Goal: Task Accomplishment & Management: Use online tool/utility

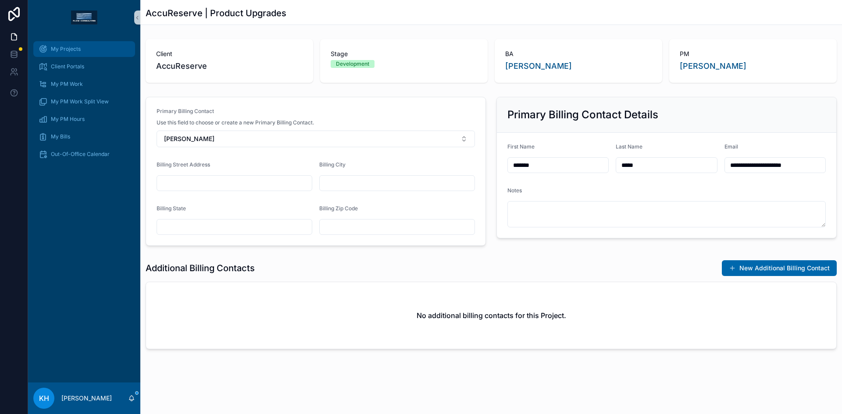
click at [68, 47] on span "My Projects" at bounding box center [66, 49] width 30 height 7
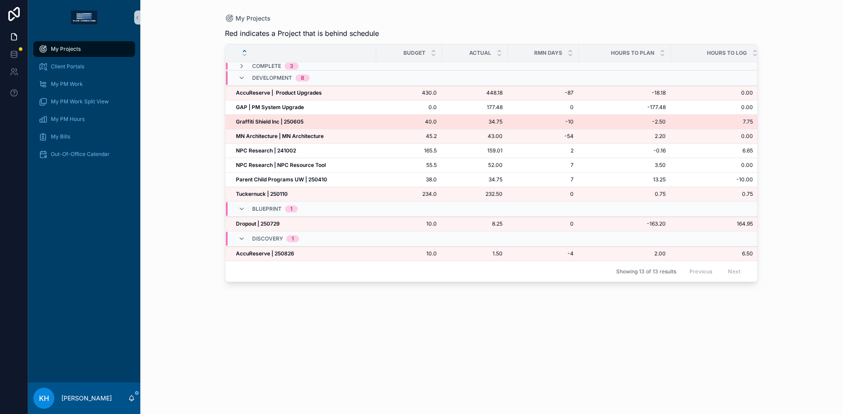
click at [255, 121] on strong "Graffiti Shield Inc | 250605" at bounding box center [270, 121] width 68 height 7
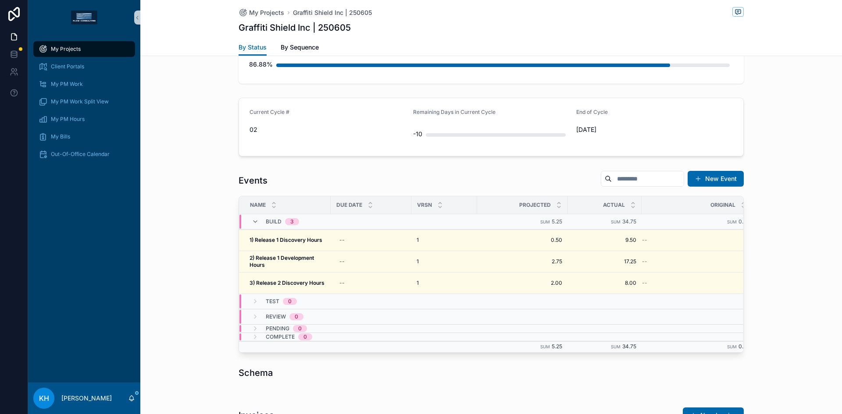
scroll to position [271, 0]
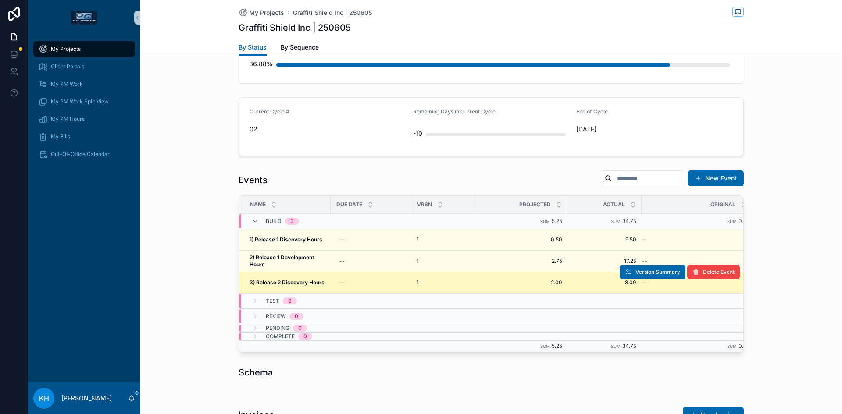
click at [283, 280] on strong "3) Release 2 Discovery Hours" at bounding box center [286, 282] width 75 height 7
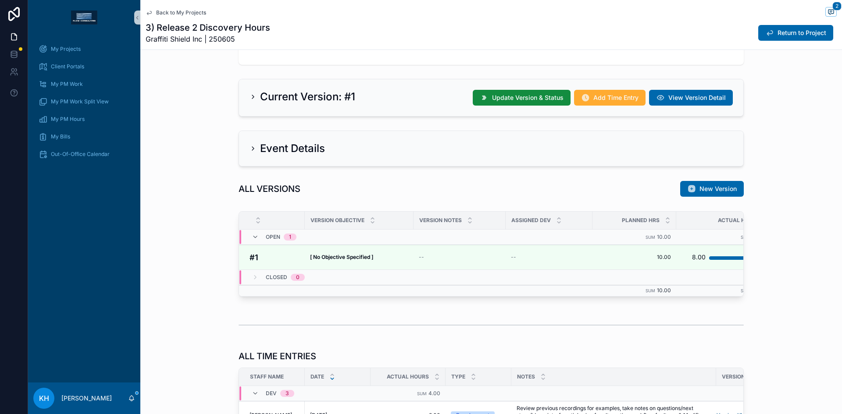
scroll to position [190, 0]
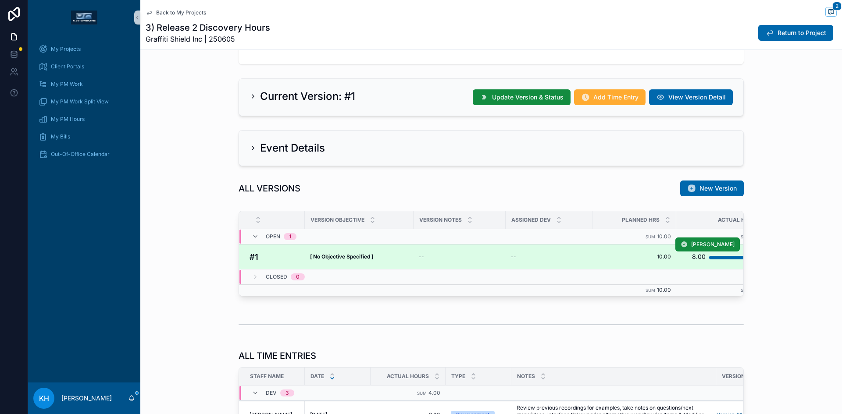
click at [403, 257] on div "[ No Objective Specified ] [ No Objective Specified ]" at bounding box center [359, 256] width 98 height 7
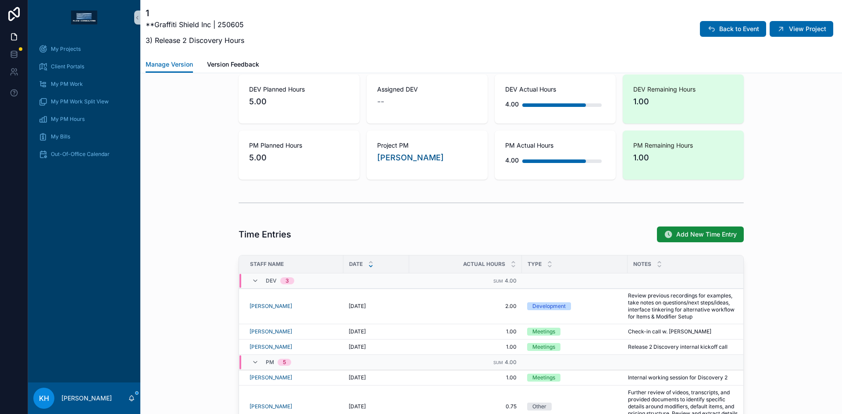
scroll to position [316, 0]
click at [698, 234] on span "Add New Time Entry" at bounding box center [706, 234] width 61 height 9
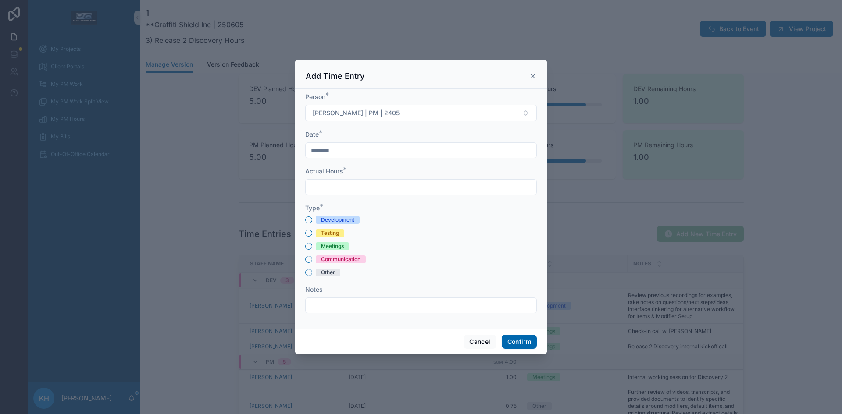
click at [356, 190] on input "text" at bounding box center [421, 187] width 231 height 12
type input "****"
click at [305, 272] on button "Other" at bounding box center [308, 272] width 7 height 7
click at [321, 308] on input "text" at bounding box center [421, 305] width 231 height 12
type input "*"
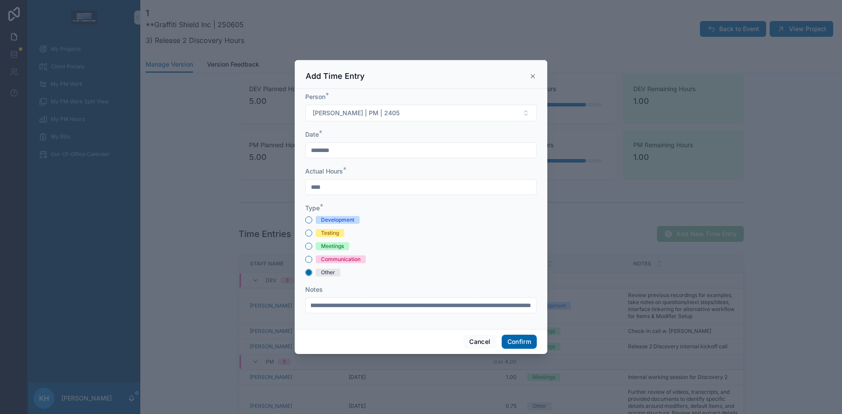
scroll to position [0, 492]
type input "**********"
click at [517, 340] on button "Confirm" at bounding box center [519, 342] width 35 height 14
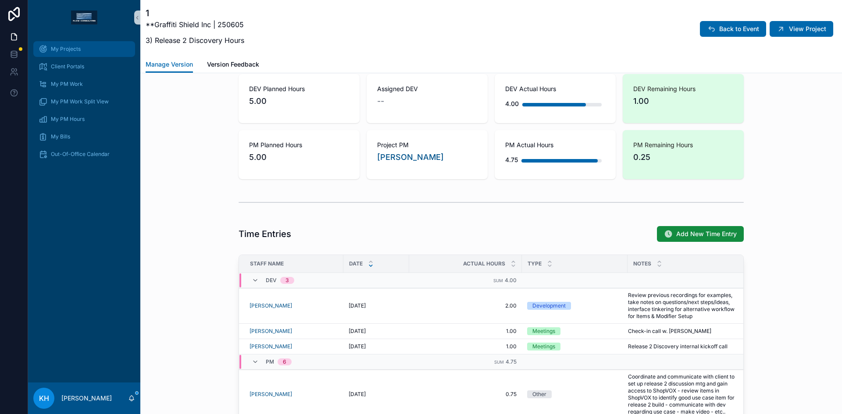
click at [64, 52] on span "My Projects" at bounding box center [66, 49] width 30 height 7
